Goal: Check status: Check status

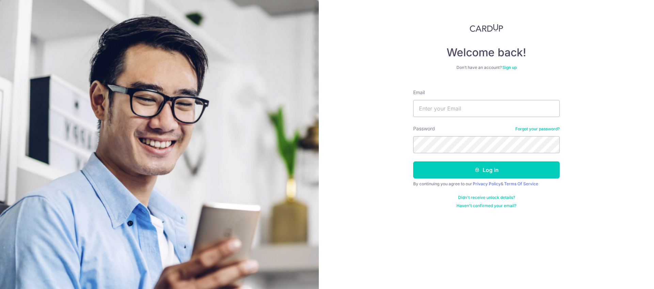
type input "[EMAIL_ADDRESS][DOMAIN_NAME]"
click at [603, 155] on div "Welcome back! Don’t have an account? Sign up Email [EMAIL_ADDRESS][DOMAIN_NAME]…" at bounding box center [486, 144] width 335 height 289
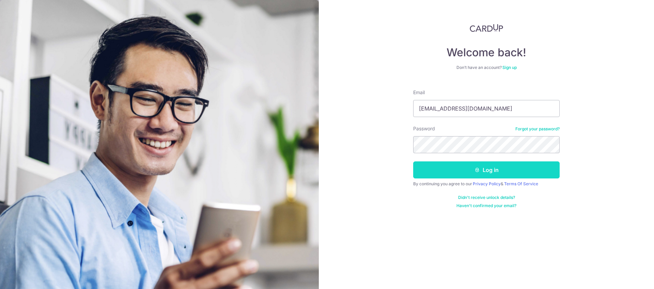
click at [513, 170] on button "Log in" at bounding box center [486, 169] width 147 height 17
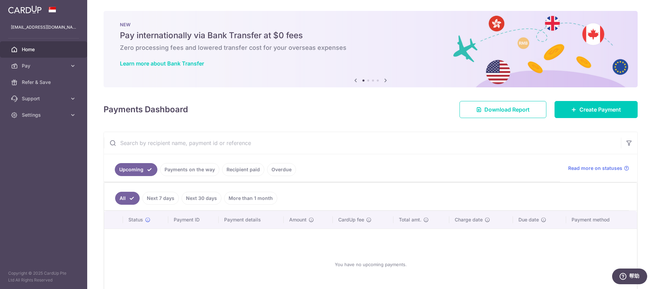
click at [236, 175] on link "Recipient paid" at bounding box center [243, 169] width 42 height 13
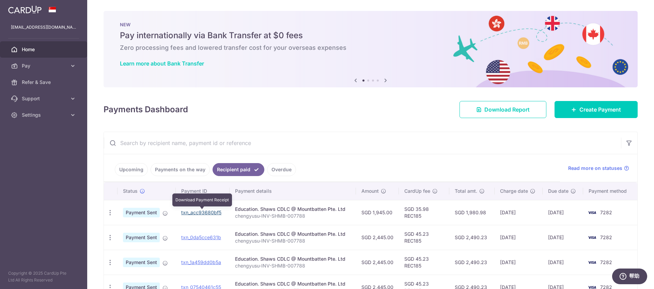
click at [196, 210] on link "txn_acc93680bf5" at bounding box center [201, 212] width 40 height 6
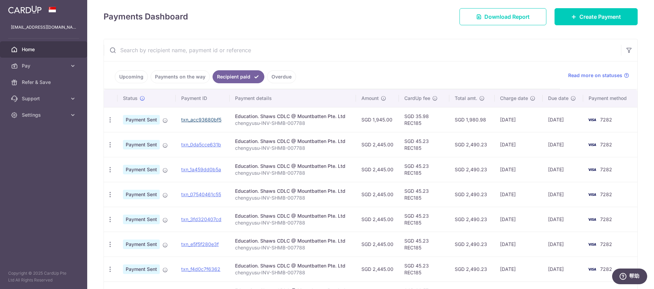
scroll to position [92, 0]
click at [185, 75] on link "Payments on the way" at bounding box center [180, 77] width 59 height 13
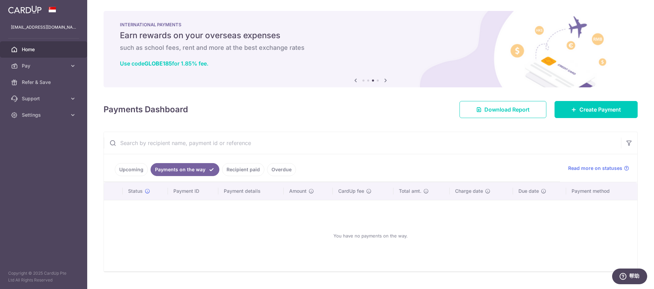
click at [136, 166] on link "Upcoming" at bounding box center [131, 169] width 33 height 13
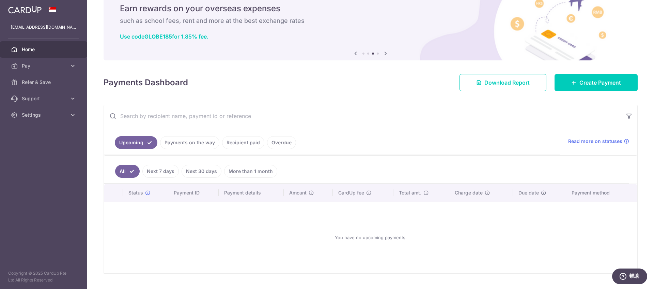
scroll to position [27, 0]
click at [195, 170] on link "Next 30 days" at bounding box center [202, 170] width 40 height 13
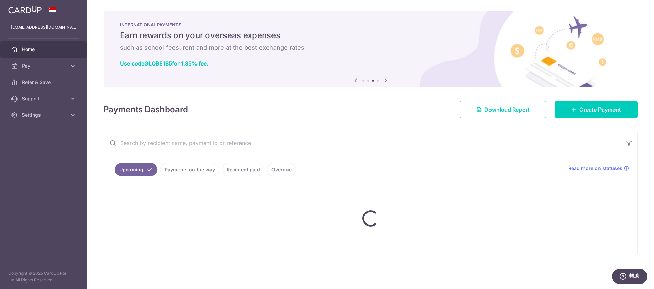
scroll to position [0, 0]
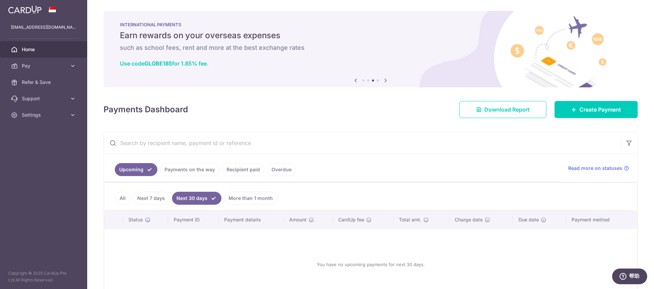
click at [256, 193] on link "More than 1 month" at bounding box center [250, 198] width 53 height 13
click at [200, 171] on link "Payments on the way" at bounding box center [189, 169] width 59 height 13
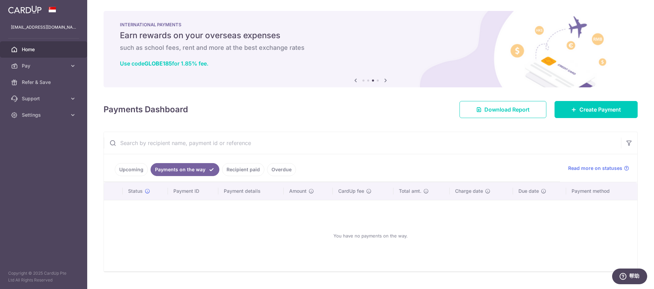
click at [242, 169] on link "Recipient paid" at bounding box center [243, 169] width 42 height 13
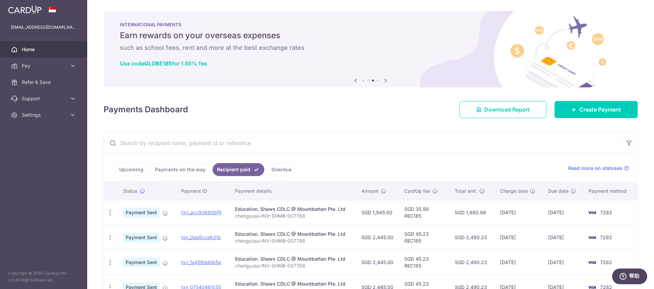
click at [279, 168] on link "Overdue" at bounding box center [281, 169] width 29 height 13
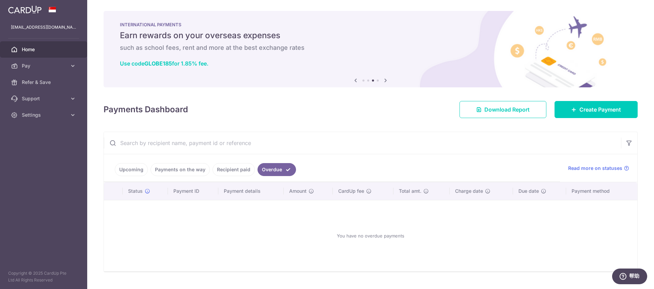
click at [132, 172] on link "Upcoming" at bounding box center [131, 169] width 33 height 13
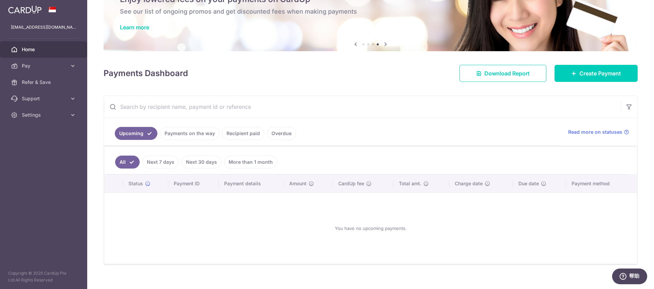
scroll to position [42, 0]
